Goal: Task Accomplishment & Management: Manage account settings

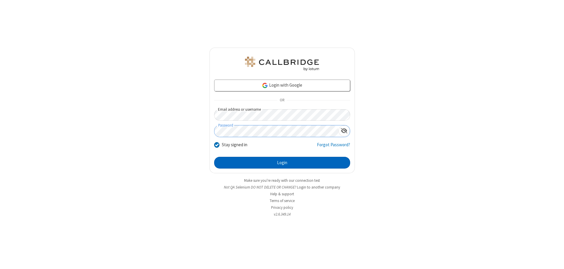
click at [282, 163] on button "Login" at bounding box center [282, 163] width 136 height 12
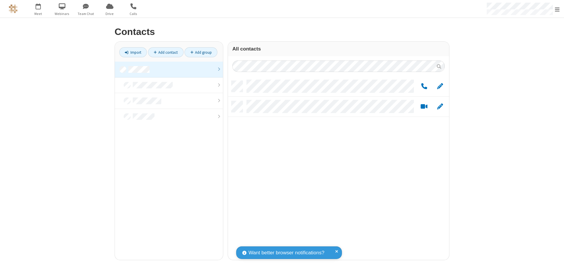
click at [169, 69] on link at bounding box center [169, 70] width 108 height 16
click at [440, 86] on span "Edit" at bounding box center [440, 86] width 6 height 7
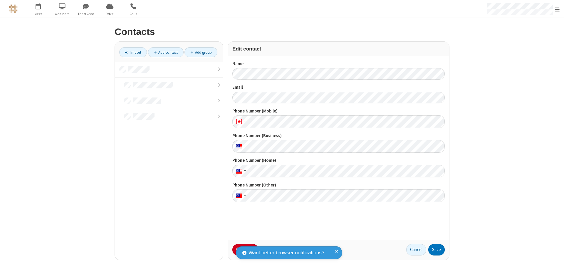
click at [0, 0] on button "No Thanks" at bounding box center [0, 0] width 0 height 0
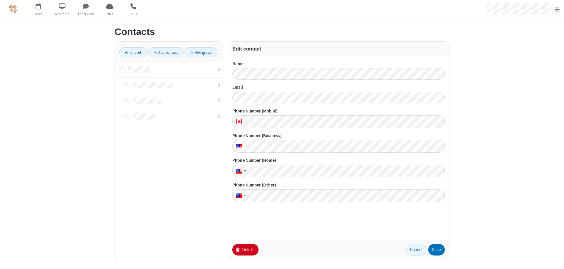
click at [245, 250] on button "Delete" at bounding box center [245, 250] width 26 height 12
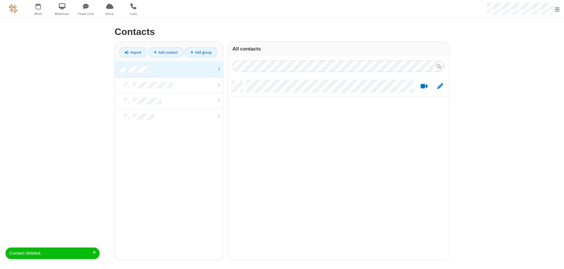
scroll to position [5, 5]
